Goal: Task Accomplishment & Management: Manage account settings

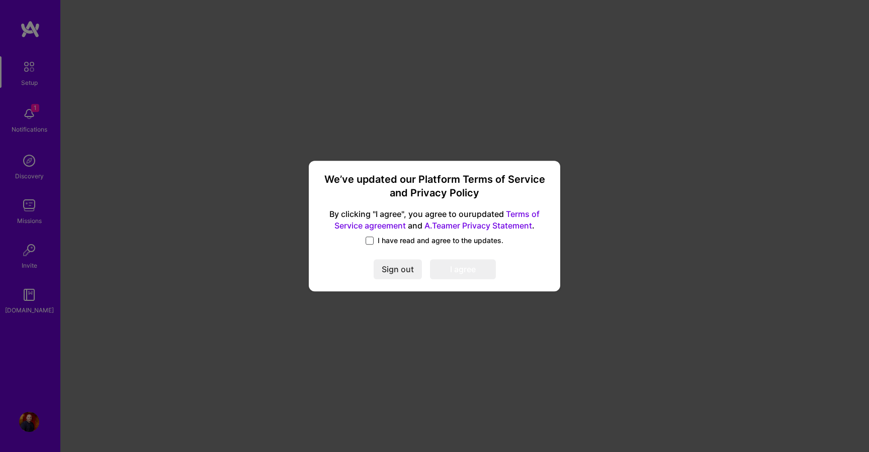
click at [373, 239] on span at bounding box center [369, 241] width 8 height 8
click at [0, 0] on input "I have read and agree to the updates." at bounding box center [0, 0] width 0 height 0
click at [455, 263] on button "I agree" at bounding box center [463, 269] width 66 height 20
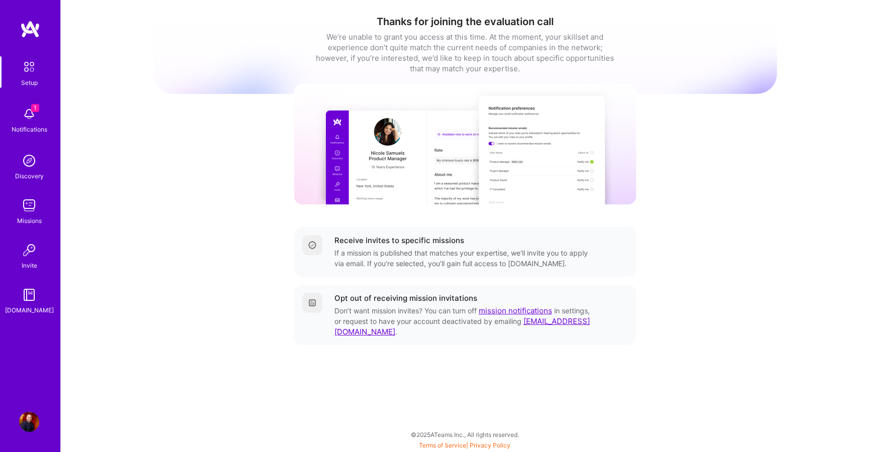
click at [36, 109] on span "1" at bounding box center [35, 108] width 8 height 8
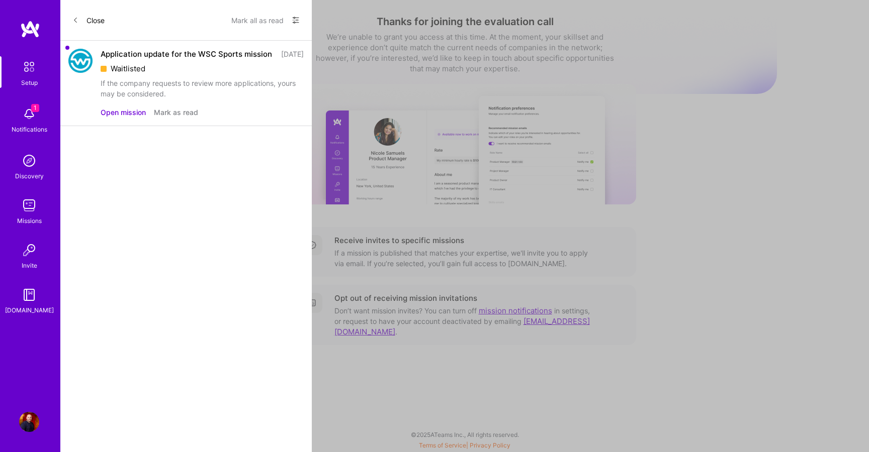
click at [177, 59] on div "Application update for the WSC Sports mission" at bounding box center [186, 54] width 171 height 11
click at [173, 51] on div "Application update for the WSC Sports mission" at bounding box center [186, 54] width 171 height 11
click at [120, 118] on button "Open mission" at bounding box center [123, 112] width 45 height 11
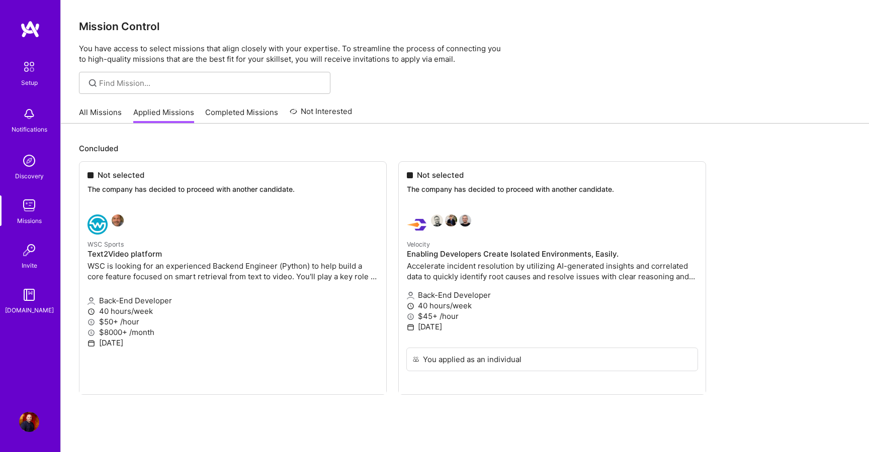
click at [295, 285] on ul "Not selected The company has decided to proceed with another candidate. WSC Spo…" at bounding box center [465, 293] width 772 height 264
click at [472, 322] on ul "Not selected The company has decided to proceed with another candidate. WSC Spo…" at bounding box center [465, 293] width 772 height 264
drag, startPoint x: 470, startPoint y: 325, endPoint x: 422, endPoint y: 195, distance: 138.2
click at [422, 195] on ul "Not selected The company has decided to proceed with another candidate. WSC Spo…" at bounding box center [465, 293] width 772 height 264
click at [445, 243] on ul "Not selected The company has decided to proceed with another candidate. WSC Spo…" at bounding box center [465, 293] width 772 height 264
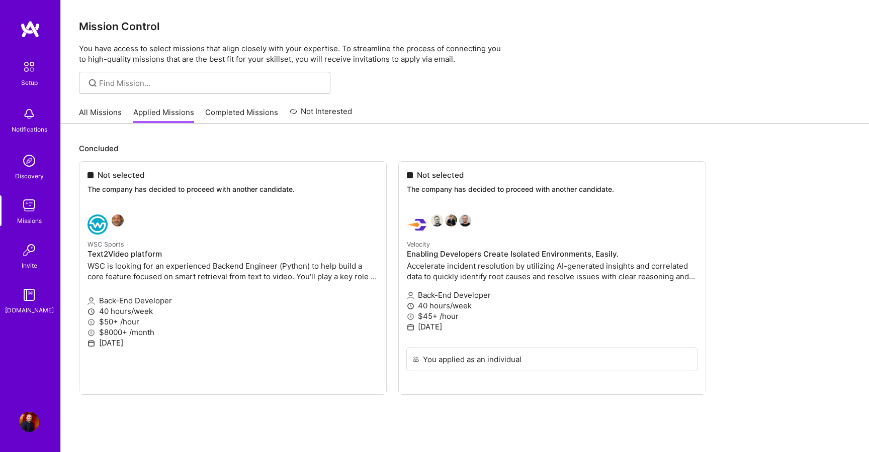
click at [451, 255] on ul "Not selected The company has decided to proceed with another candidate. WSC Spo…" at bounding box center [465, 293] width 772 height 264
click at [95, 118] on link "All Missions" at bounding box center [100, 115] width 43 height 17
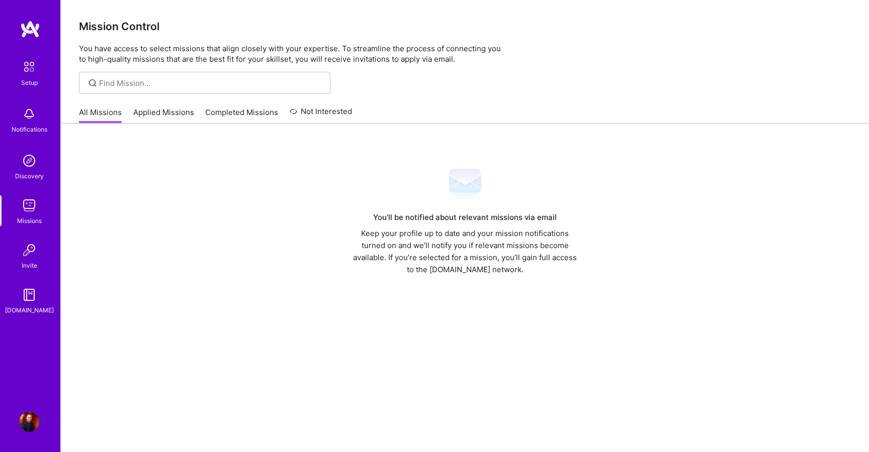
click at [141, 115] on link "Applied Missions" at bounding box center [163, 115] width 61 height 17
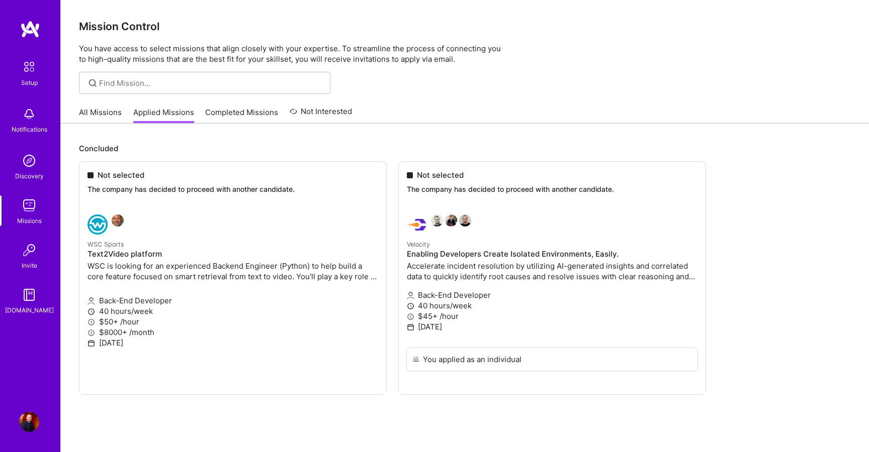
click at [235, 112] on link "Completed Missions" at bounding box center [241, 115] width 73 height 17
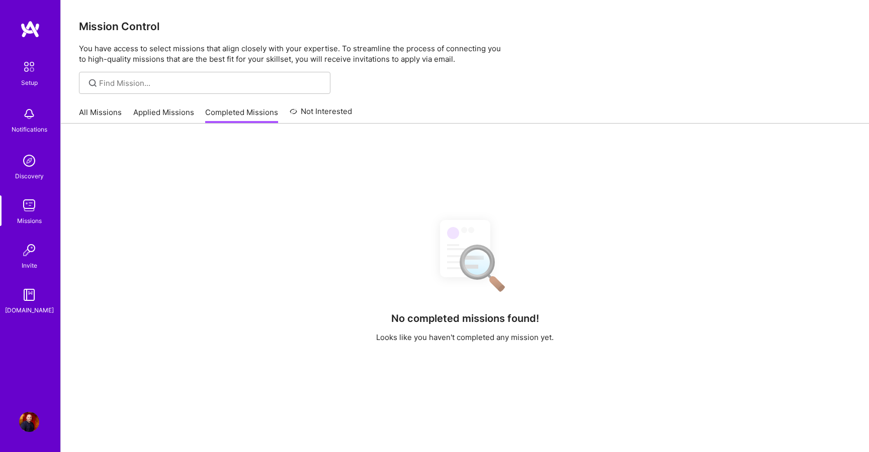
click at [112, 113] on link "All Missions" at bounding box center [100, 115] width 43 height 17
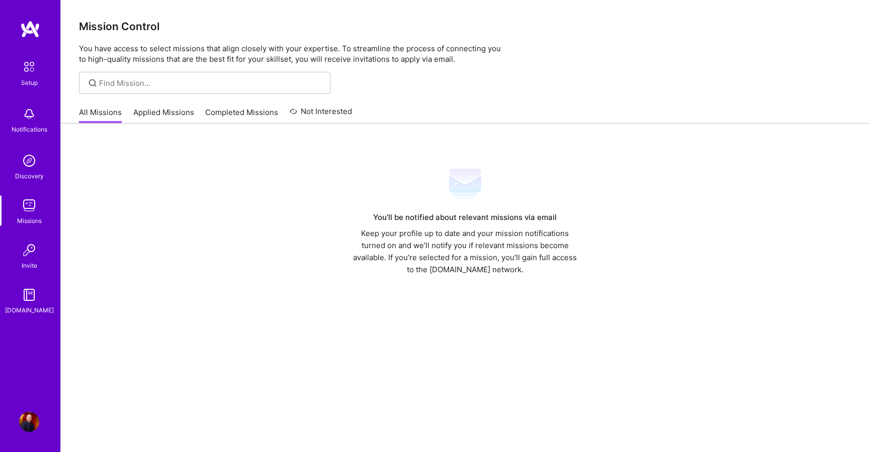
click at [313, 104] on div "All Missions Applied Missions Completed Missions Not Interested" at bounding box center [215, 113] width 273 height 22
click at [298, 112] on link "Not Interested" at bounding box center [321, 115] width 63 height 18
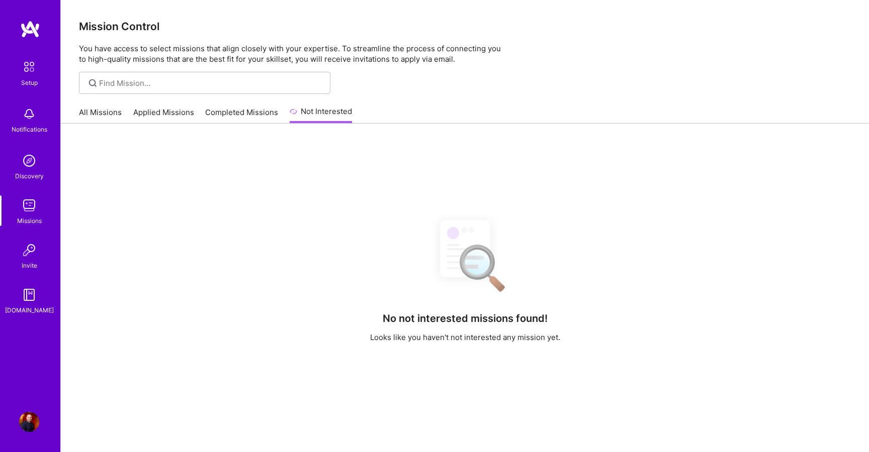
click at [254, 111] on link "Completed Missions" at bounding box center [241, 115] width 73 height 17
click at [35, 209] on img at bounding box center [29, 206] width 20 height 20
